Goal: Communication & Community: Answer question/provide support

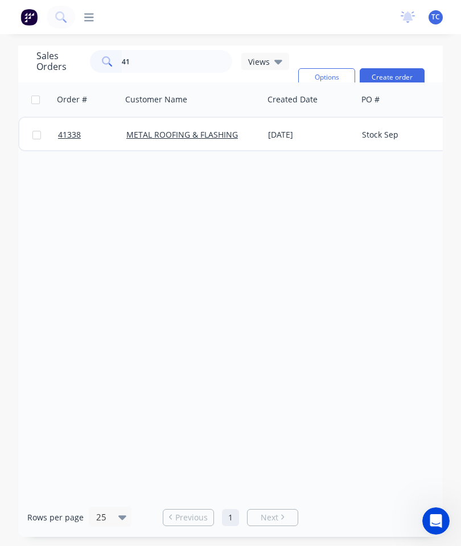
type input "4"
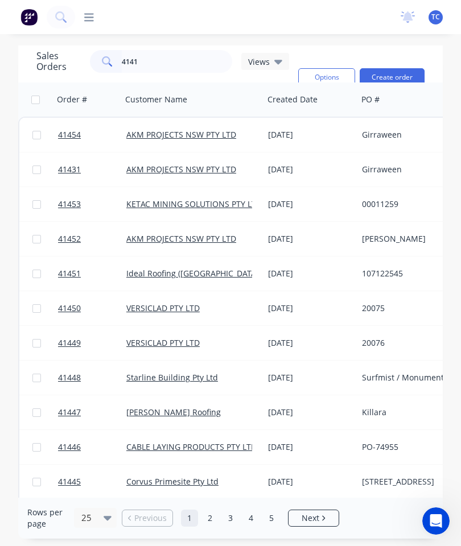
type input "41413"
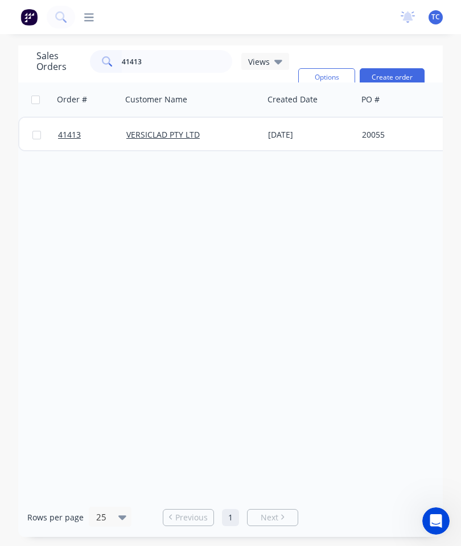
click at [70, 139] on span "41413" at bounding box center [69, 134] width 23 height 11
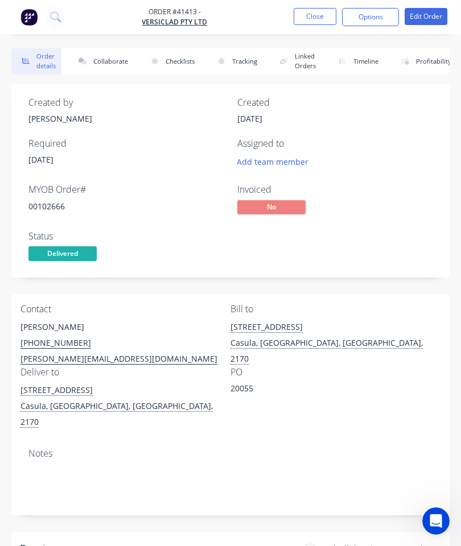
click at [112, 60] on button "Collaborate" at bounding box center [100, 61] width 65 height 26
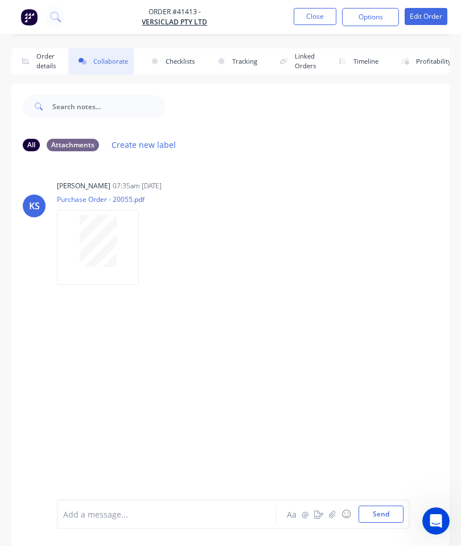
click at [335, 516] on icon "button" at bounding box center [332, 515] width 7 height 8
click at [382, 507] on button "Send" at bounding box center [381, 514] width 45 height 17
click at [314, 20] on button "Close" at bounding box center [315, 16] width 43 height 17
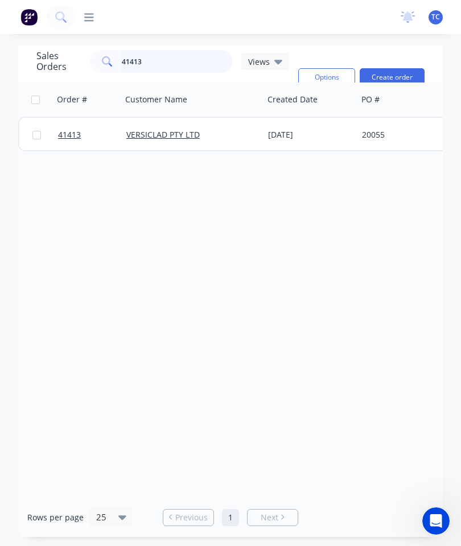
click at [182, 61] on input "41413" at bounding box center [177, 61] width 111 height 23
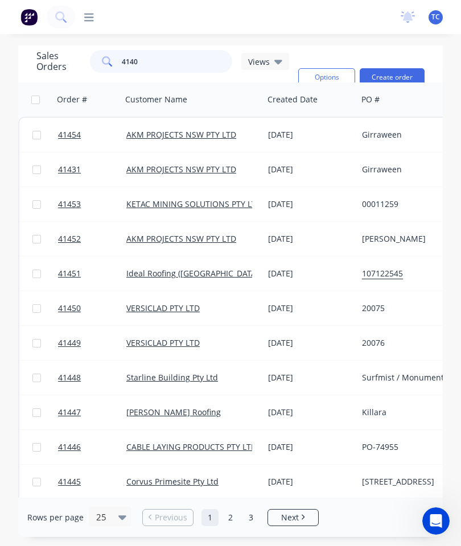
type input "41403"
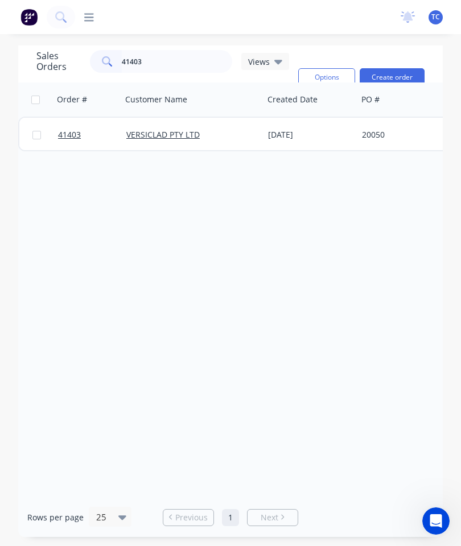
click at [69, 139] on span "41403" at bounding box center [69, 134] width 23 height 11
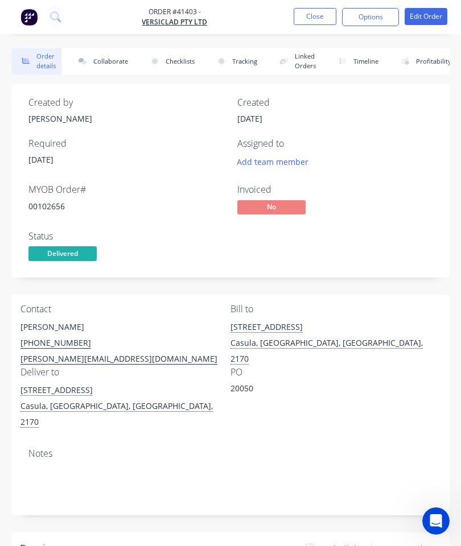
click at [108, 61] on button "Collaborate" at bounding box center [100, 61] width 65 height 26
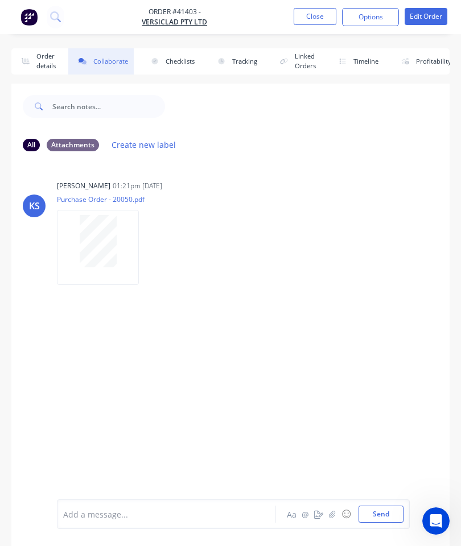
click at [334, 513] on icon "button" at bounding box center [332, 515] width 7 height 8
click at [380, 515] on button "Send" at bounding box center [381, 514] width 45 height 17
click at [308, 17] on button "Close" at bounding box center [315, 16] width 43 height 17
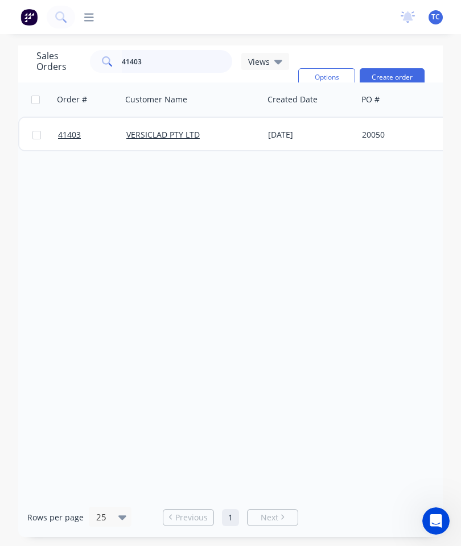
click at [192, 57] on input "41403" at bounding box center [177, 61] width 111 height 23
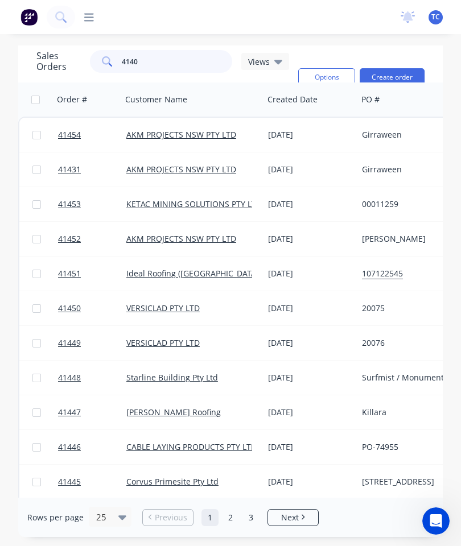
type input "41402"
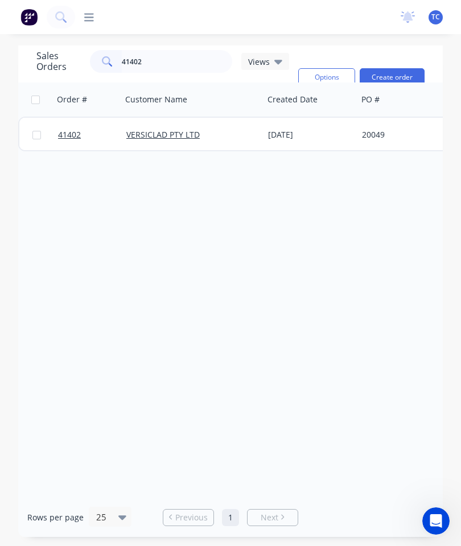
click at [67, 138] on span "41402" at bounding box center [69, 134] width 23 height 11
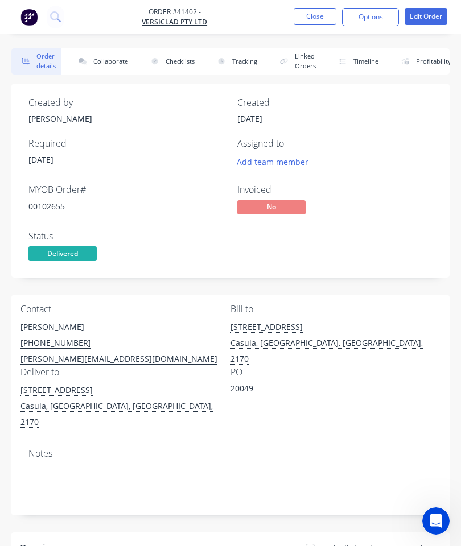
click at [110, 64] on button "Collaborate" at bounding box center [100, 61] width 65 height 26
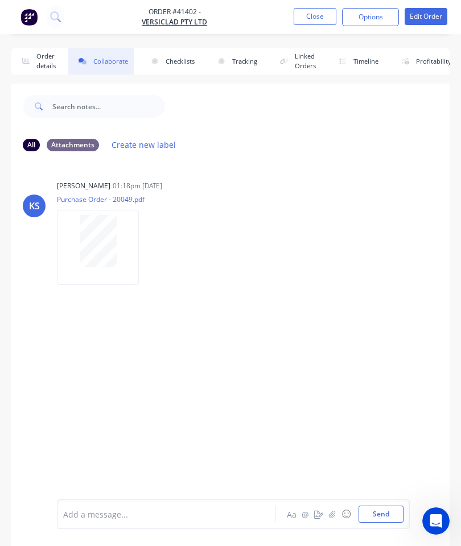
click at [332, 515] on icon "button" at bounding box center [332, 515] width 7 height 8
click at [386, 511] on button "Send" at bounding box center [381, 514] width 45 height 17
click at [318, 19] on button "Close" at bounding box center [315, 16] width 43 height 17
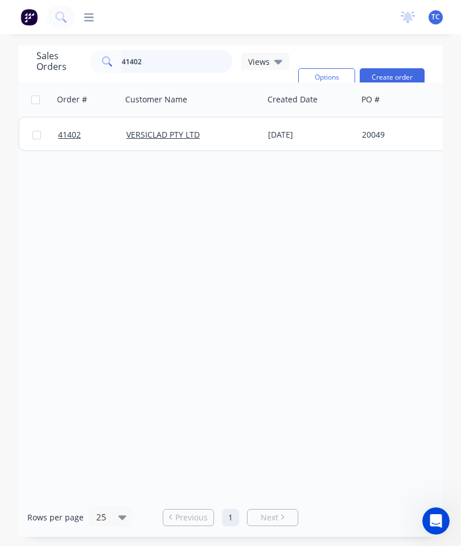
click at [182, 61] on input "41402" at bounding box center [177, 61] width 111 height 23
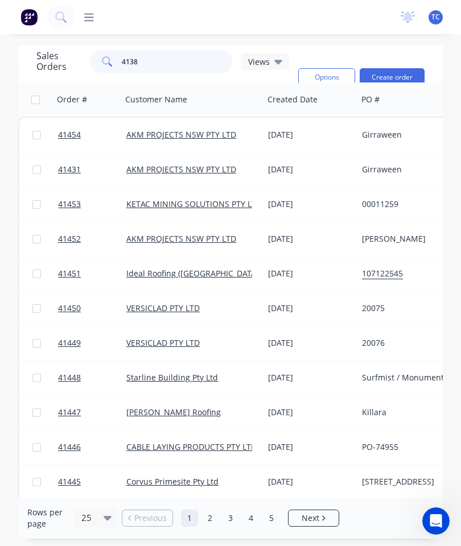
type input "41385"
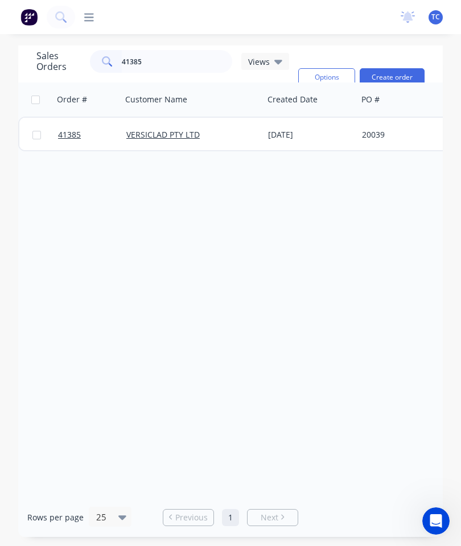
click at [63, 138] on span "41385" at bounding box center [69, 134] width 23 height 11
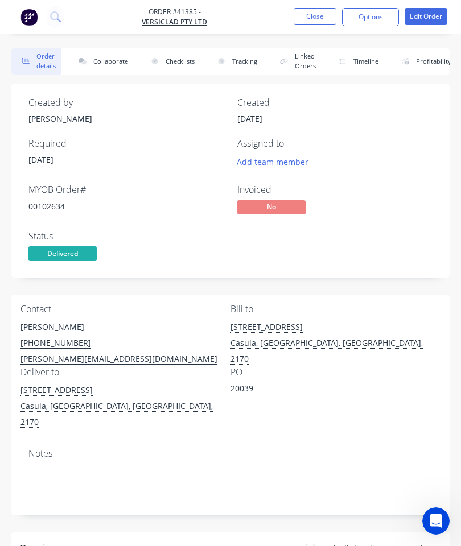
click at [113, 66] on button "Collaborate" at bounding box center [100, 61] width 65 height 26
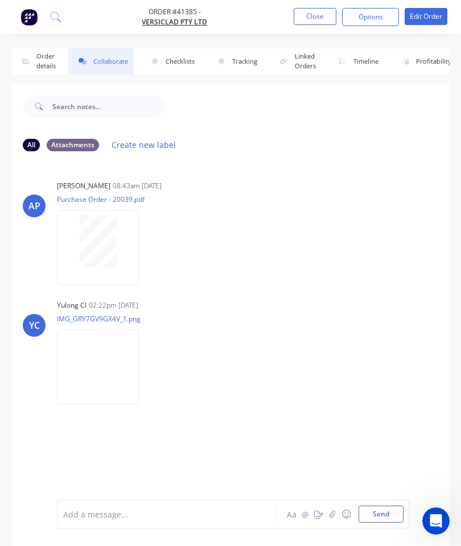
click at [336, 515] on icon "button" at bounding box center [332, 515] width 7 height 8
click at [373, 511] on button "Send" at bounding box center [381, 514] width 45 height 17
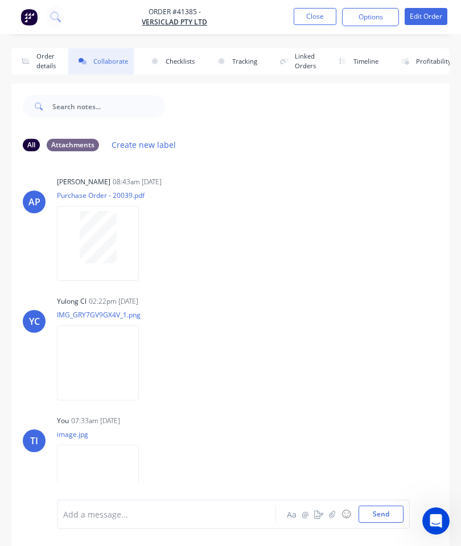
scroll to position [3, 0]
click at [320, 13] on button "Close" at bounding box center [315, 16] width 43 height 17
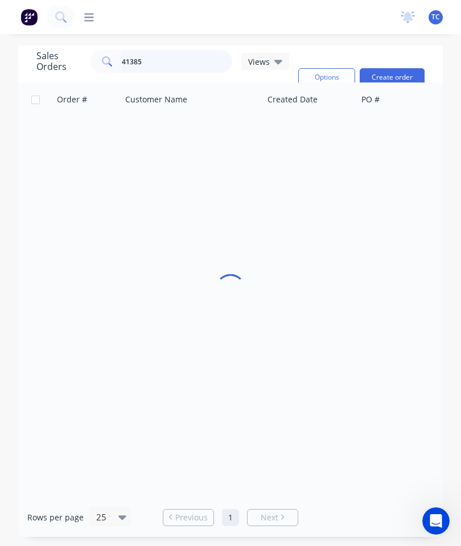
click at [182, 60] on input "41385" at bounding box center [177, 61] width 111 height 23
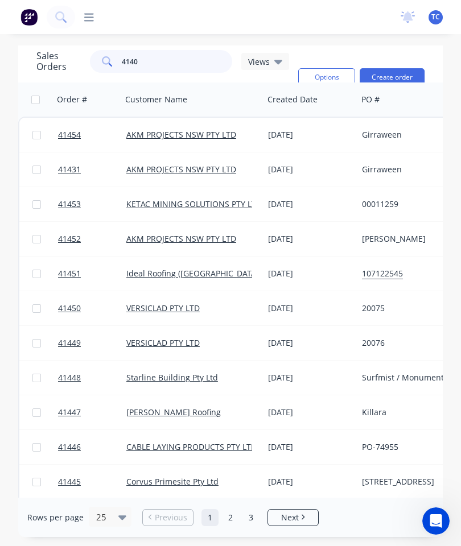
type input "41401"
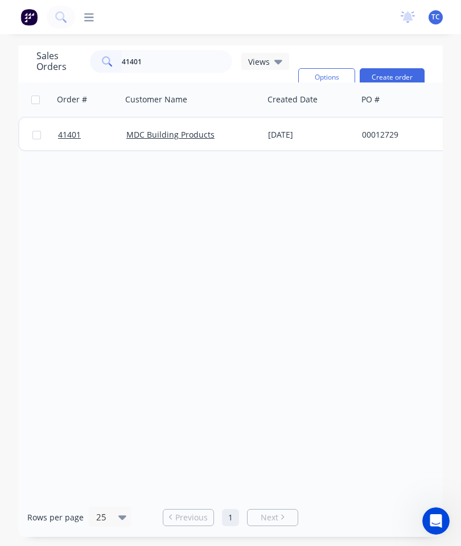
click at [64, 135] on span "41401" at bounding box center [69, 134] width 23 height 11
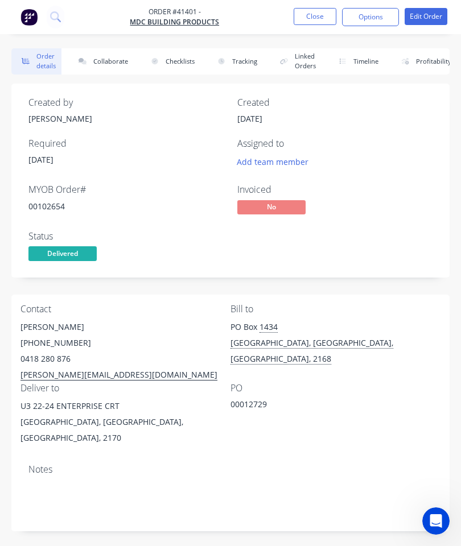
click at [109, 69] on button "Collaborate" at bounding box center [100, 61] width 65 height 26
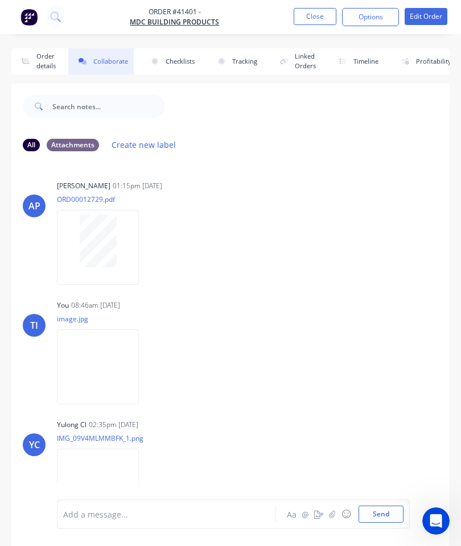
click at [334, 513] on icon "button" at bounding box center [332, 515] width 7 height 8
click at [382, 511] on button "Send" at bounding box center [381, 514] width 45 height 17
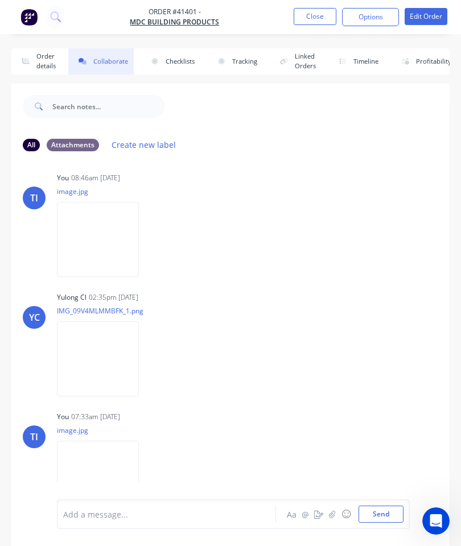
scroll to position [127, 0]
